Goal: Transaction & Acquisition: Obtain resource

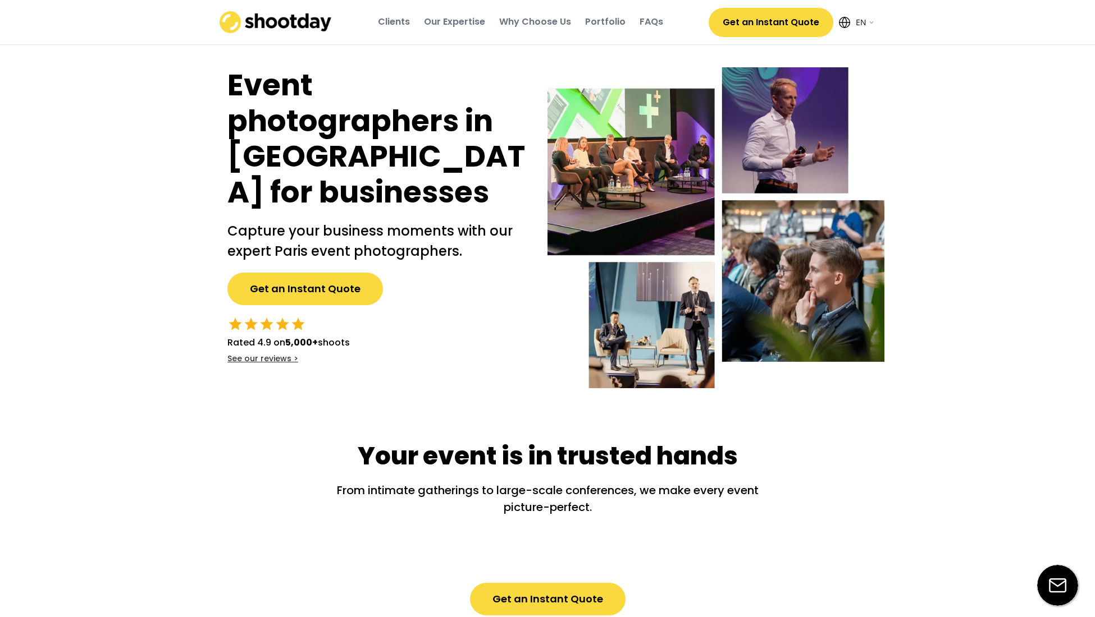
select select ""en""
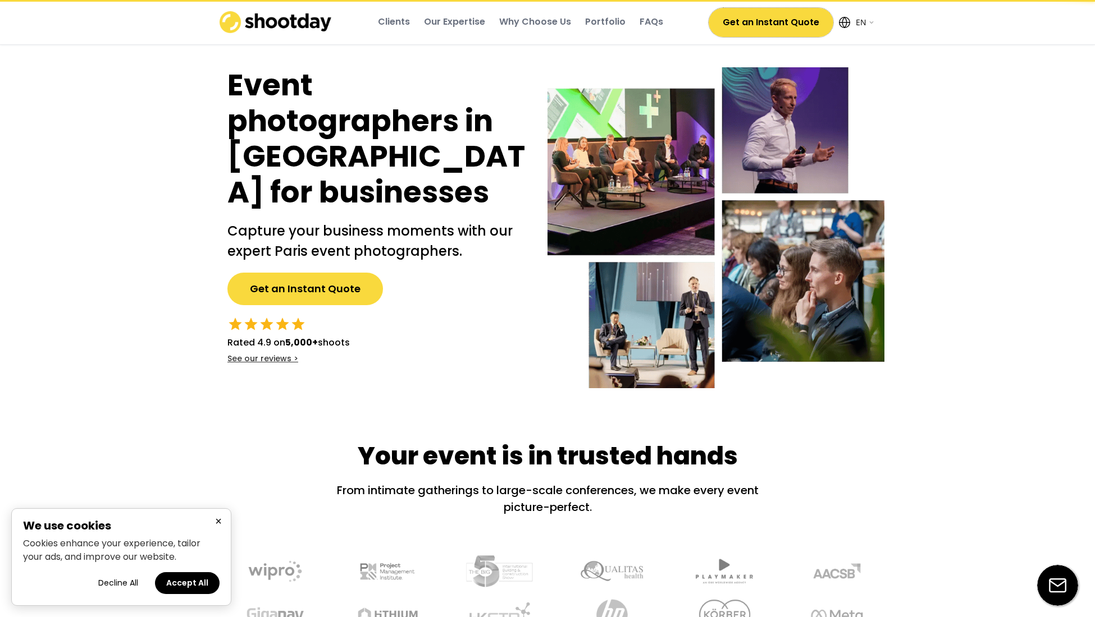
click at [745, 21] on button "Get an Instant Quote" at bounding box center [770, 22] width 125 height 29
